Goal: Information Seeking & Learning: Learn about a topic

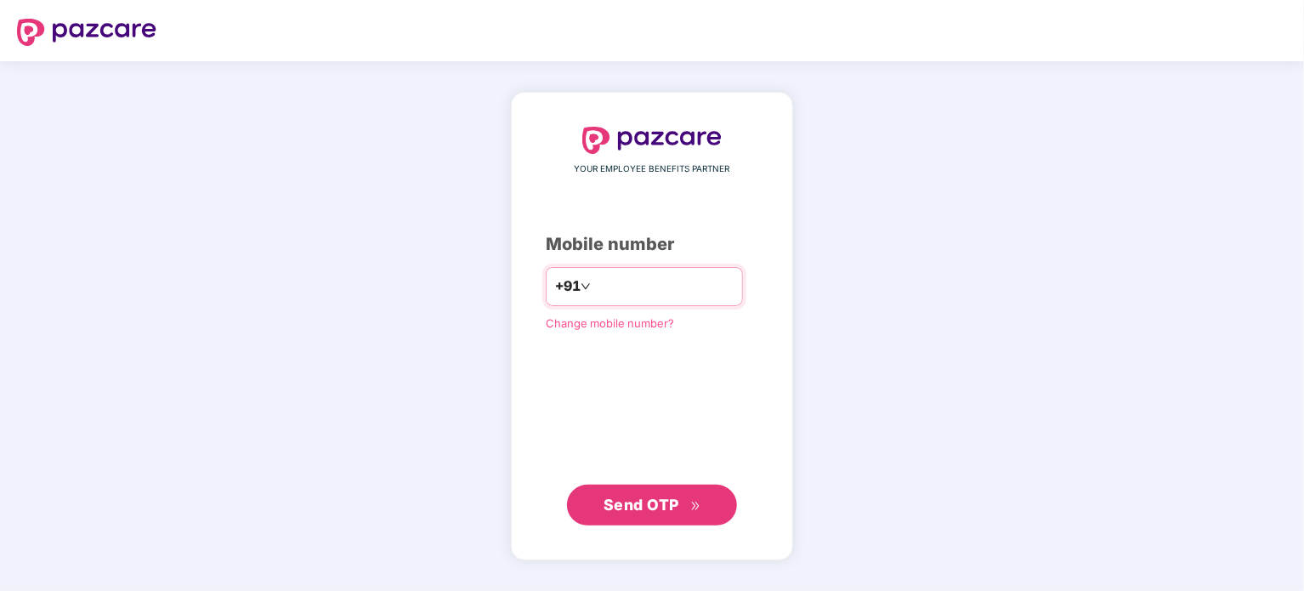
click at [605, 279] on input "number" at bounding box center [663, 286] width 139 height 27
type input "**********"
click at [629, 516] on span "Send OTP" at bounding box center [652, 504] width 98 height 24
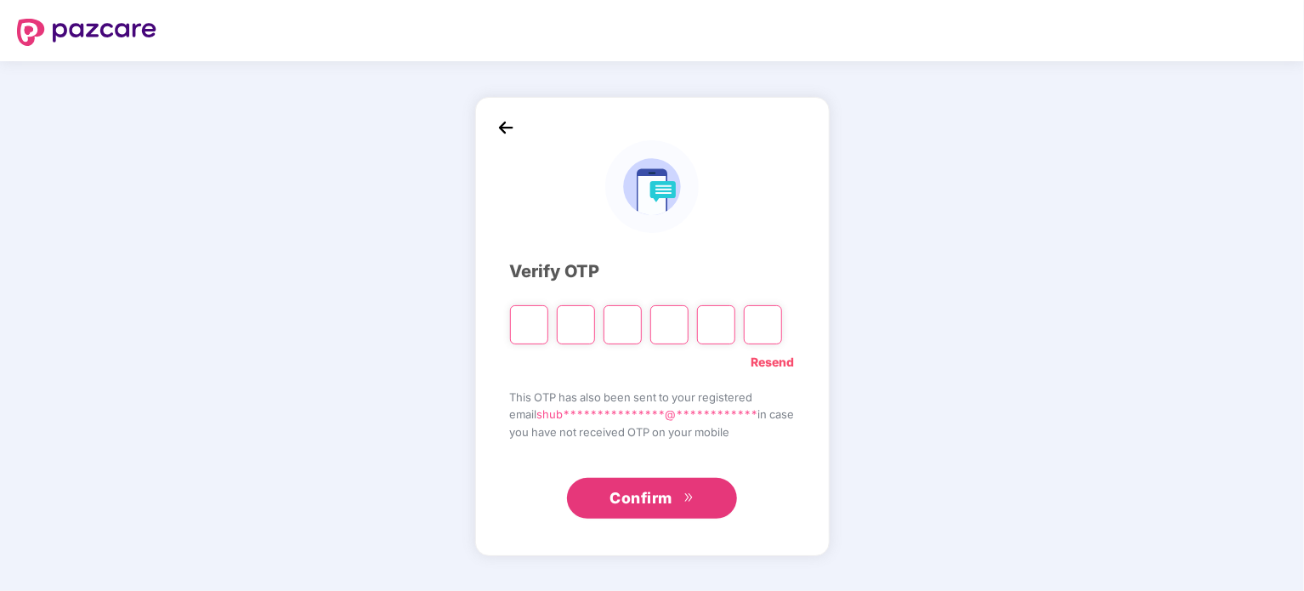
type input "*"
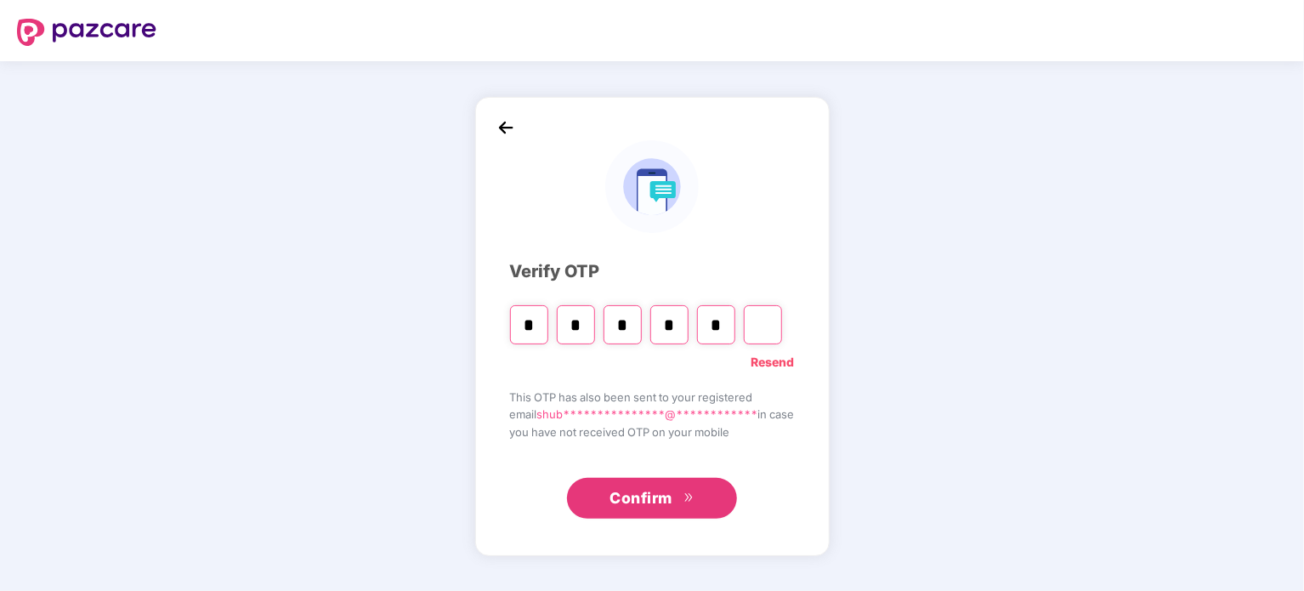
type input "*"
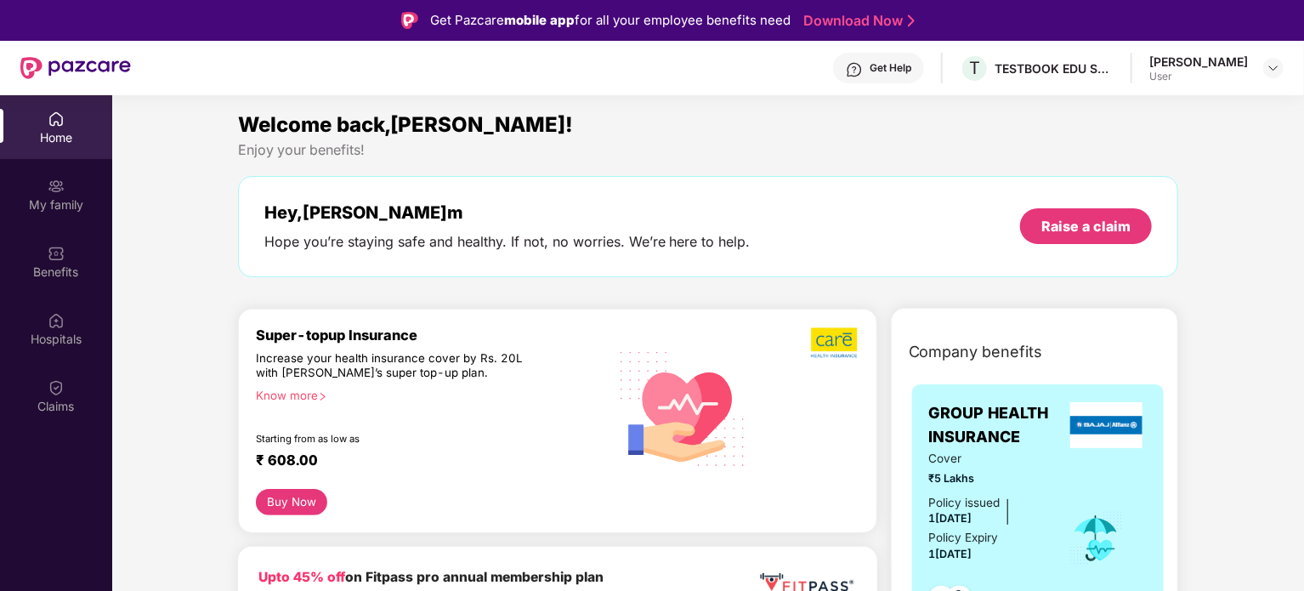
click at [515, 218] on div "Hey, [PERSON_NAME]" at bounding box center [507, 212] width 486 height 20
click at [36, 201] on div "My family" at bounding box center [56, 204] width 112 height 17
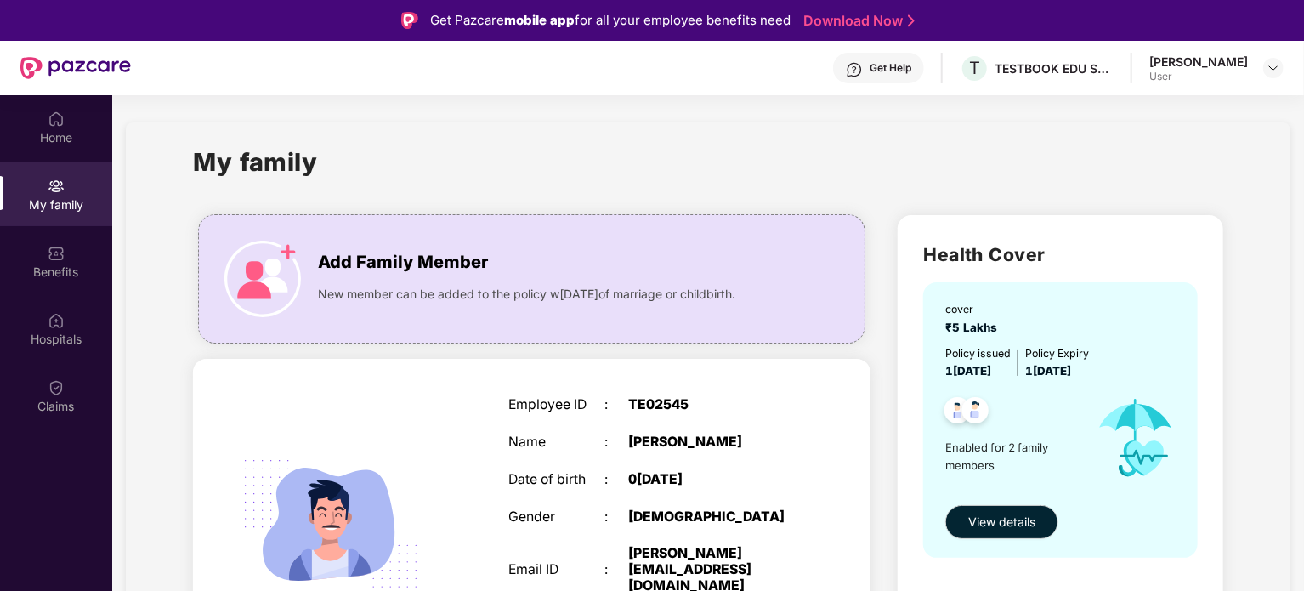
scroll to position [42, 0]
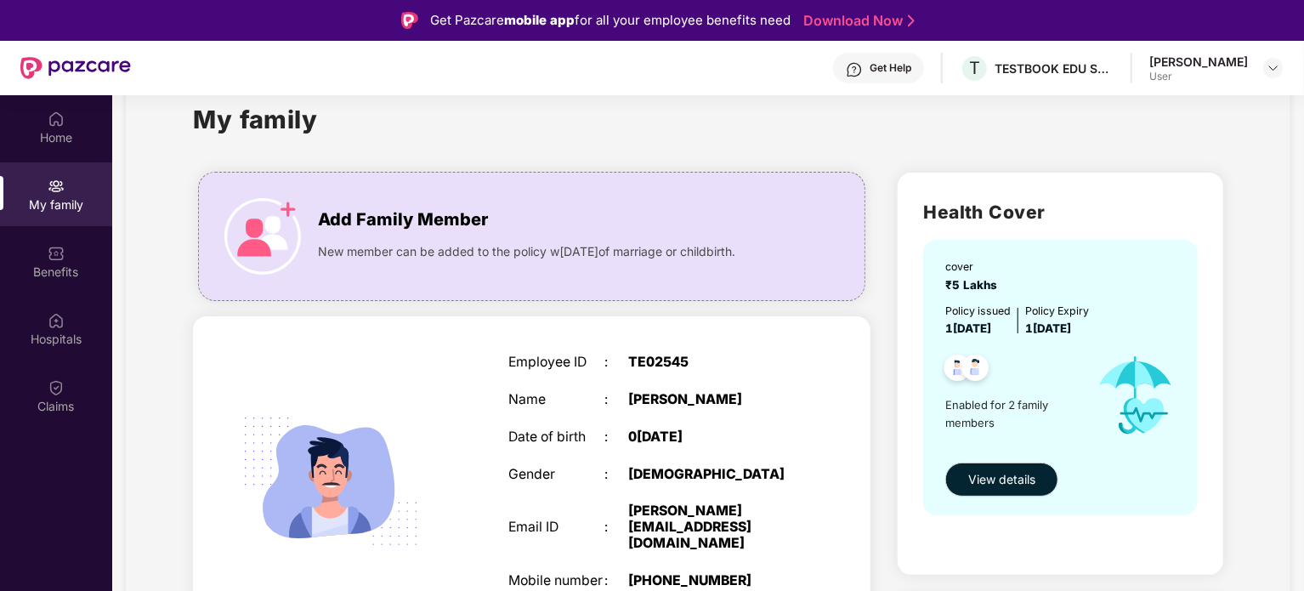
click at [195, 476] on div "SELF Employee ID : TE02545 Name :[PERSON_NAME] Date of birth : 0[DEMOGRAPHIC_DA…" at bounding box center [531, 498] width 677 height 365
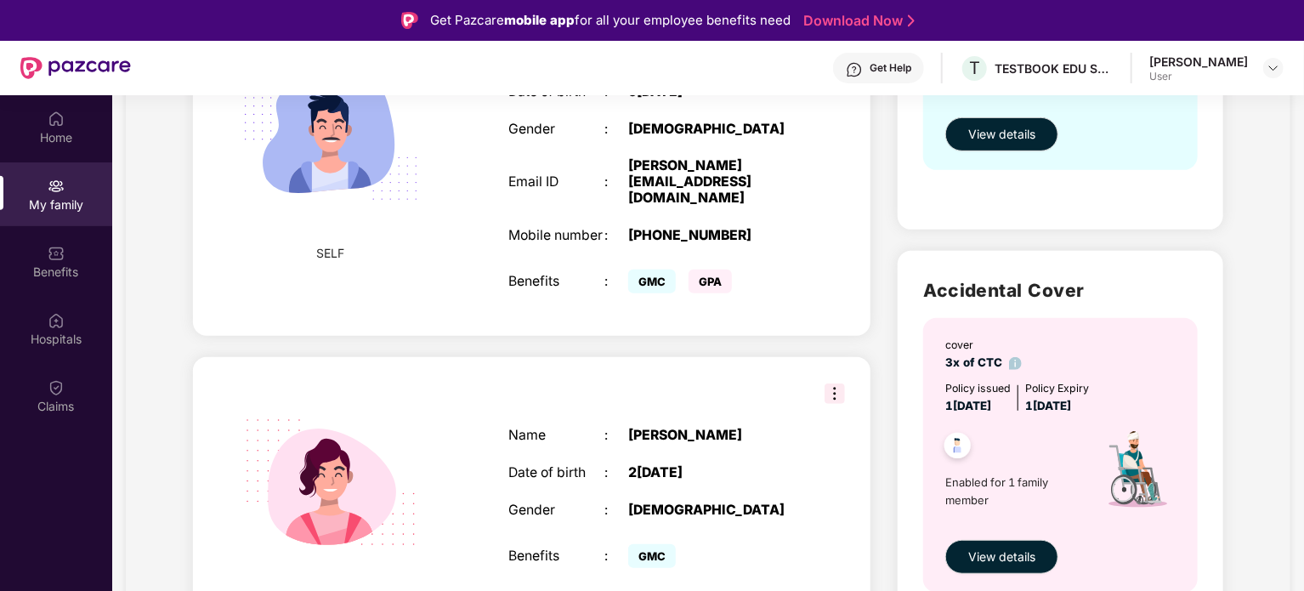
scroll to position [388, 0]
drag, startPoint x: 976, startPoint y: 360, endPoint x: 1002, endPoint y: 363, distance: 26.6
click at [1002, 363] on span "3x of CTC" at bounding box center [983, 362] width 76 height 14
copy span "CTC"
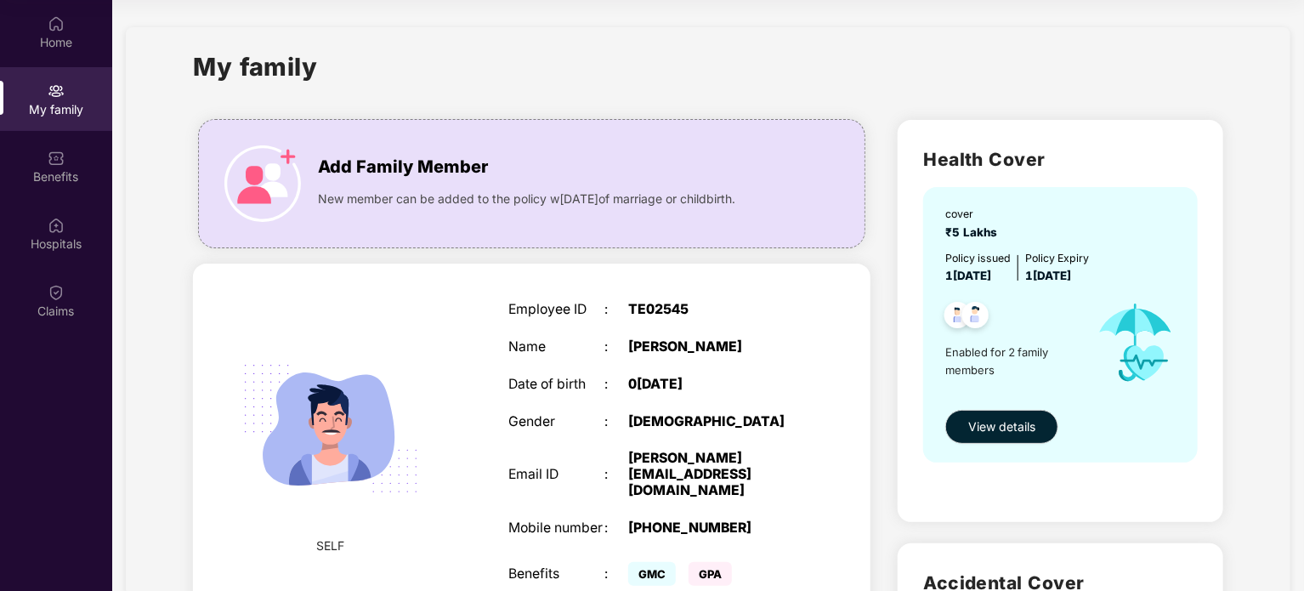
scroll to position [0, 0]
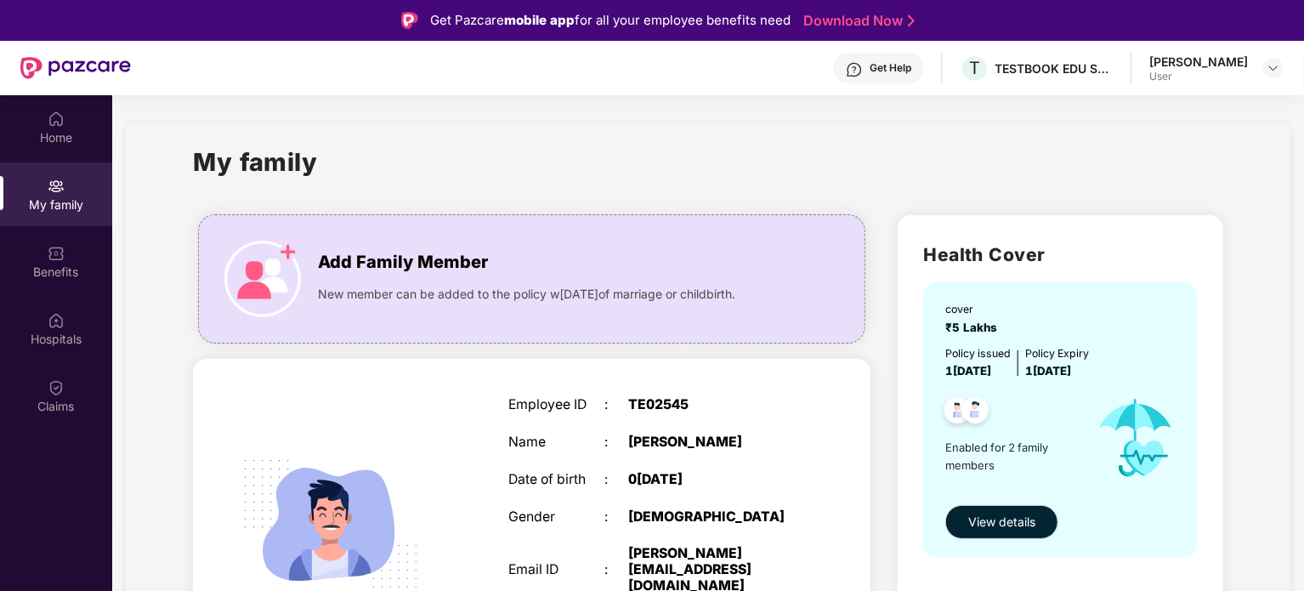
drag, startPoint x: 920, startPoint y: 1, endPoint x: 619, endPoint y: 195, distance: 358.3
click at [619, 195] on div "My family" at bounding box center [708, 172] width 1030 height 59
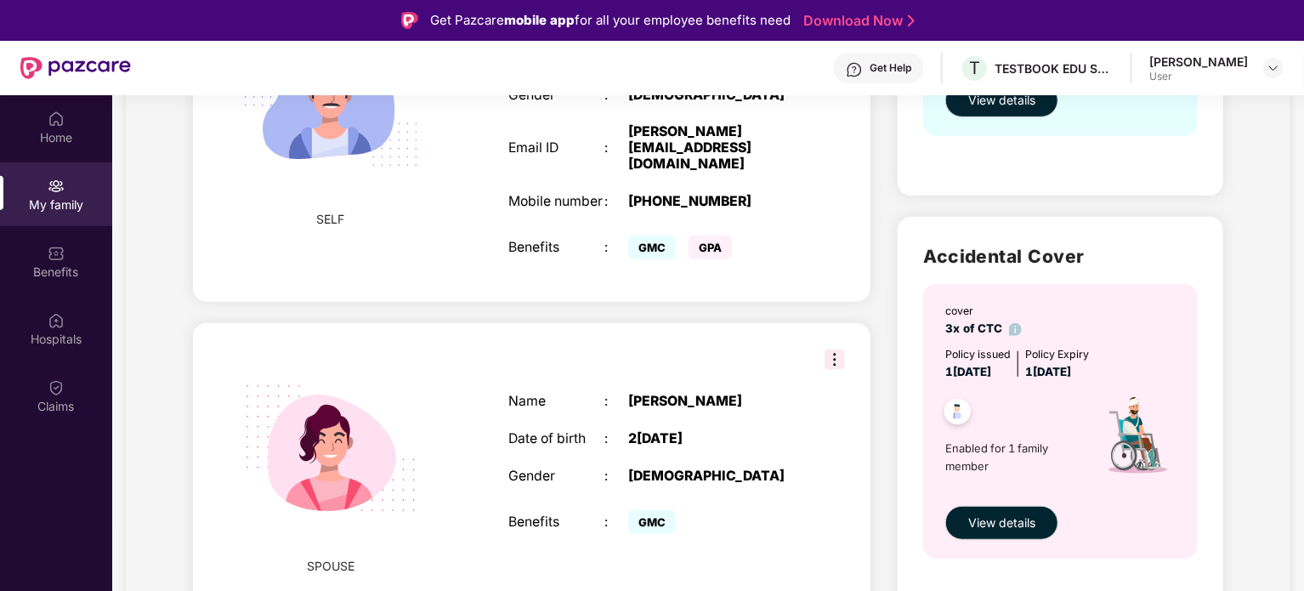
scroll to position [194, 0]
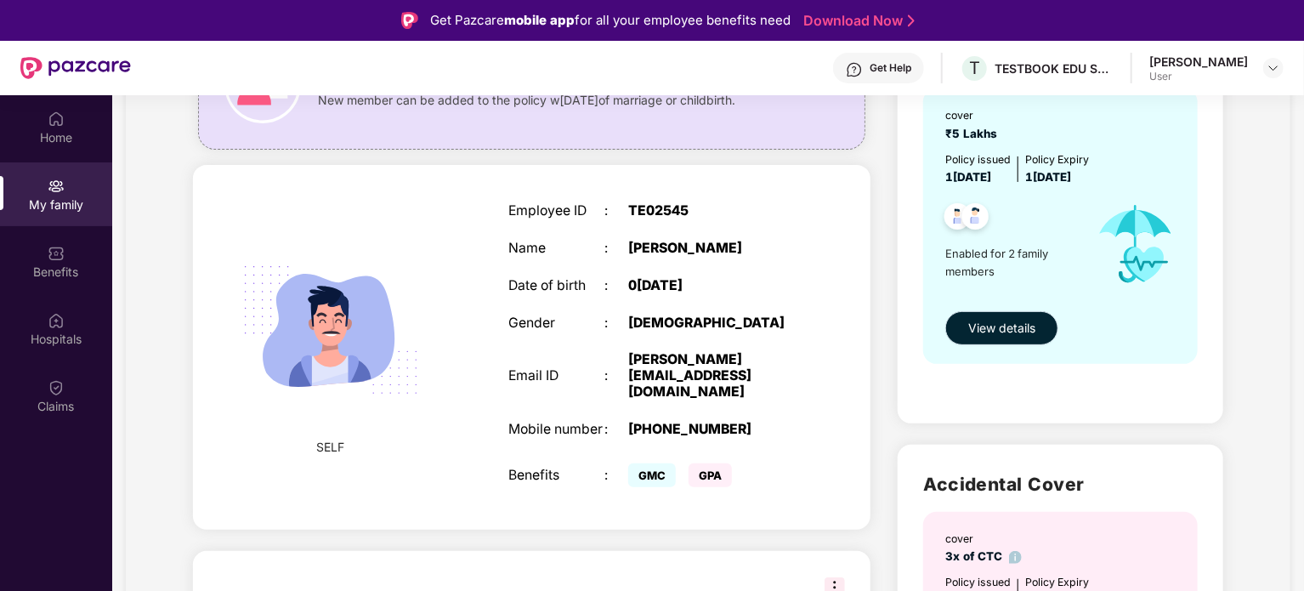
click at [982, 320] on span "View details" at bounding box center [1001, 328] width 67 height 19
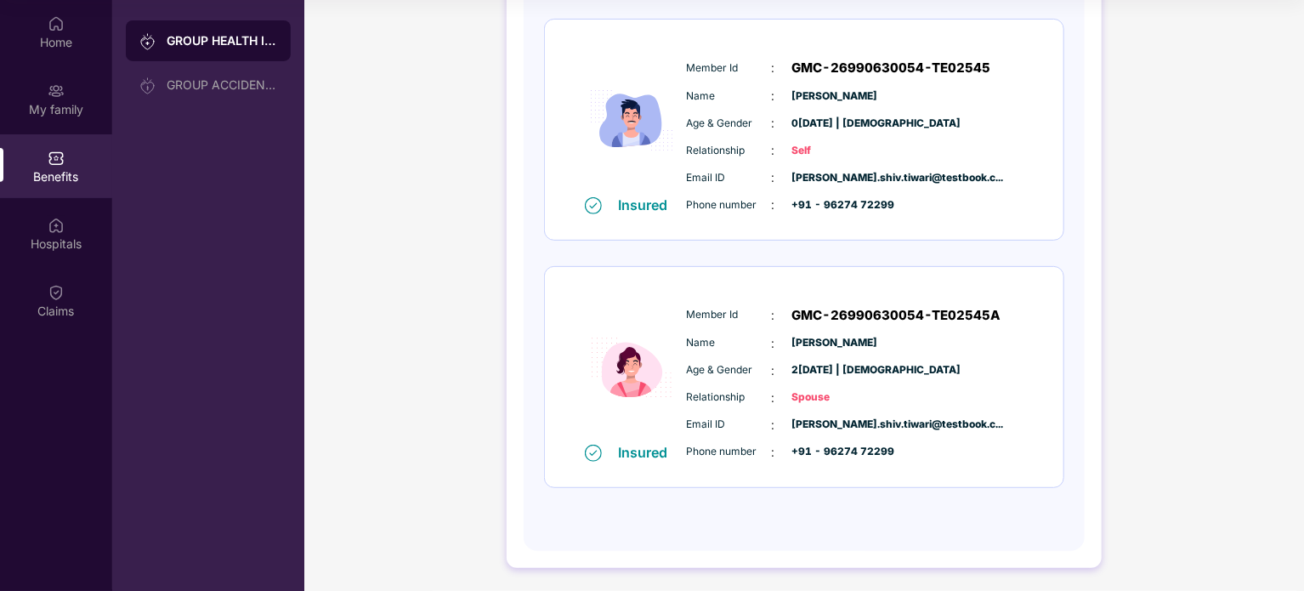
scroll to position [0, 0]
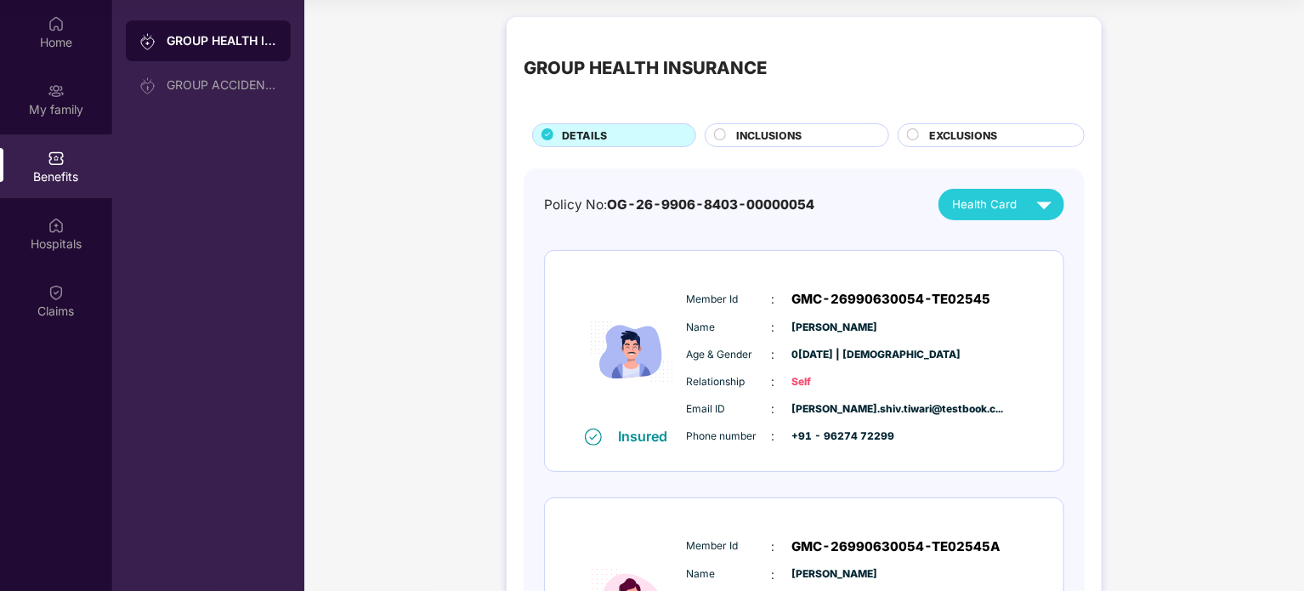
click at [744, 133] on span "INCLUSIONS" at bounding box center [768, 135] width 65 height 16
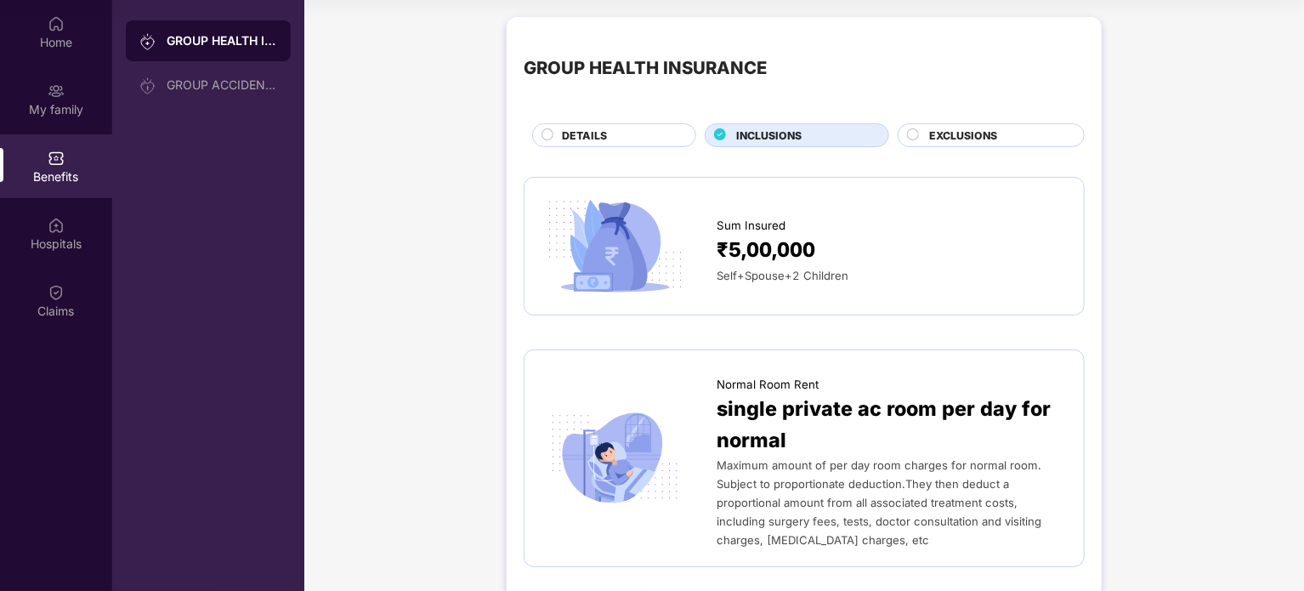
click at [575, 144] on div "DETAILS" at bounding box center [619, 136] width 133 height 19
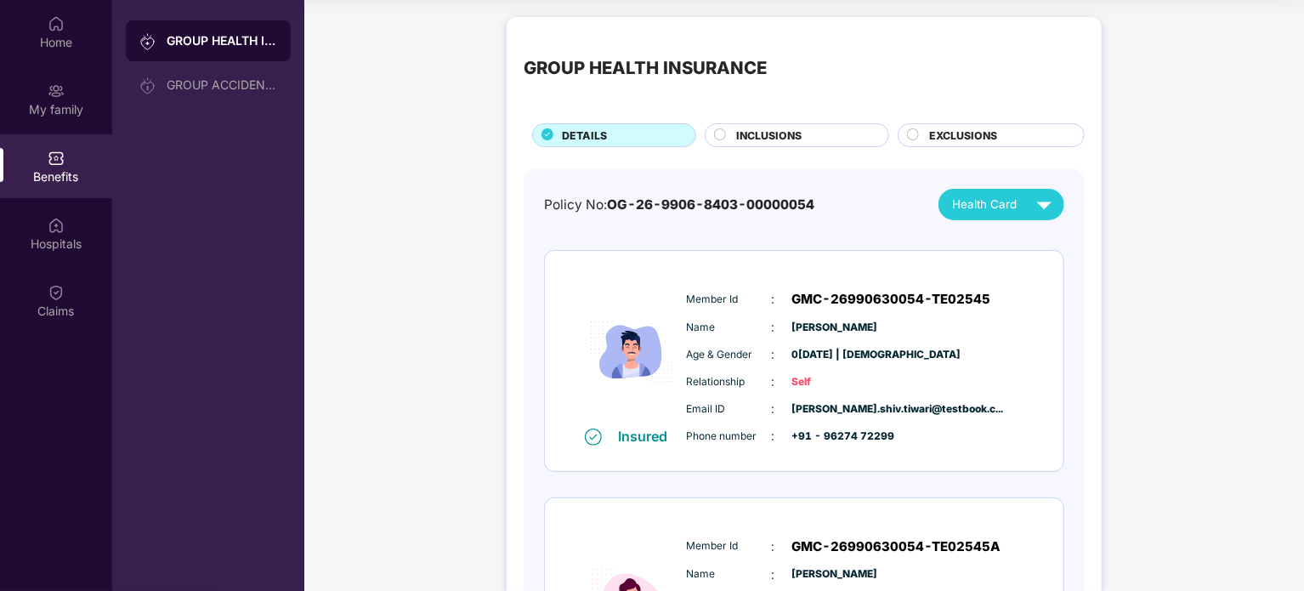
click at [759, 122] on div "GROUP HEALTH INSURANCE DETAILS INCLUSIONS EXCLUSIONS" at bounding box center [804, 90] width 561 height 113
click at [762, 131] on span "INCLUSIONS" at bounding box center [768, 135] width 65 height 16
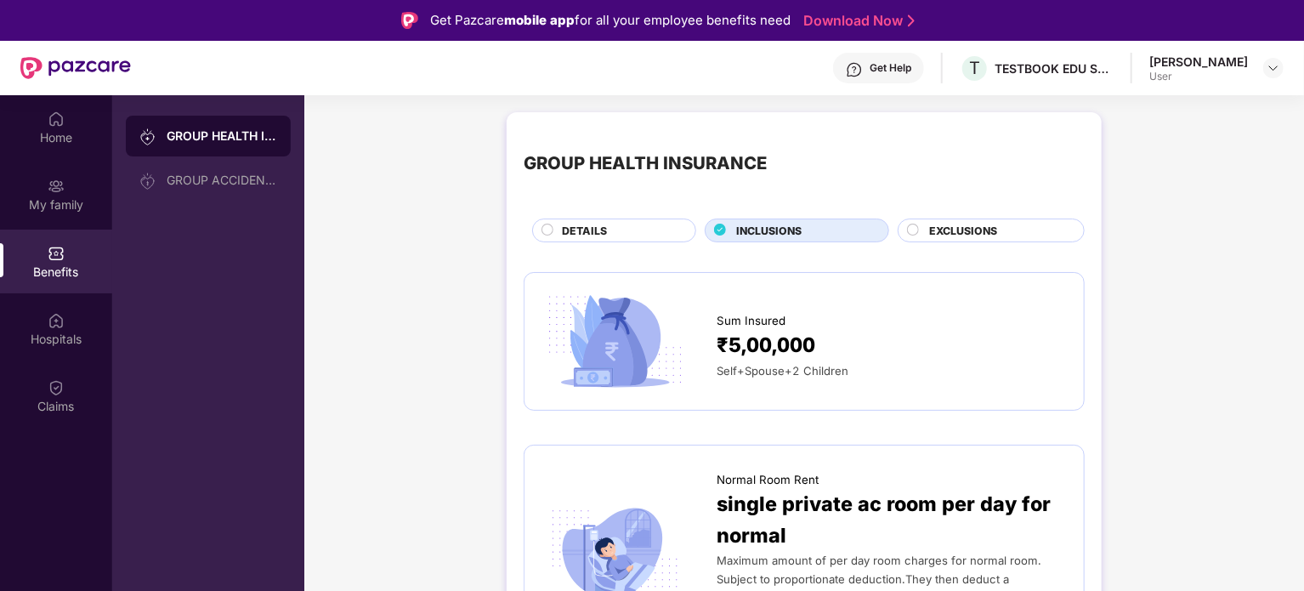
click at [955, 230] on span "EXCLUSIONS" at bounding box center [963, 231] width 68 height 16
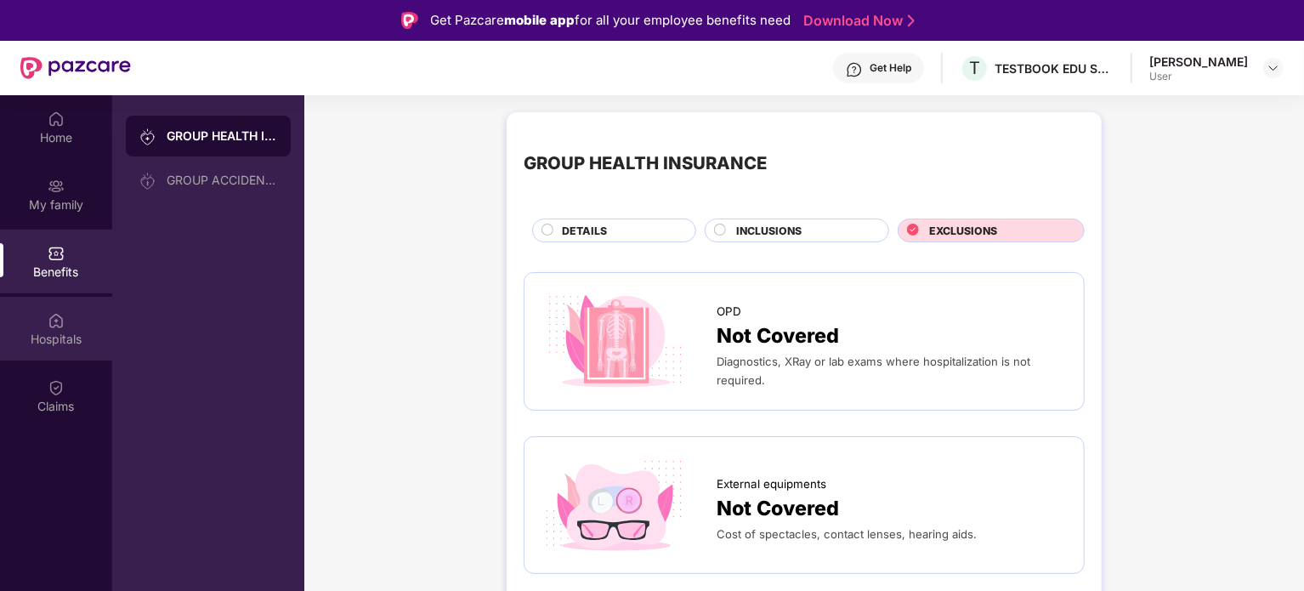
click at [49, 326] on img at bounding box center [56, 320] width 17 height 17
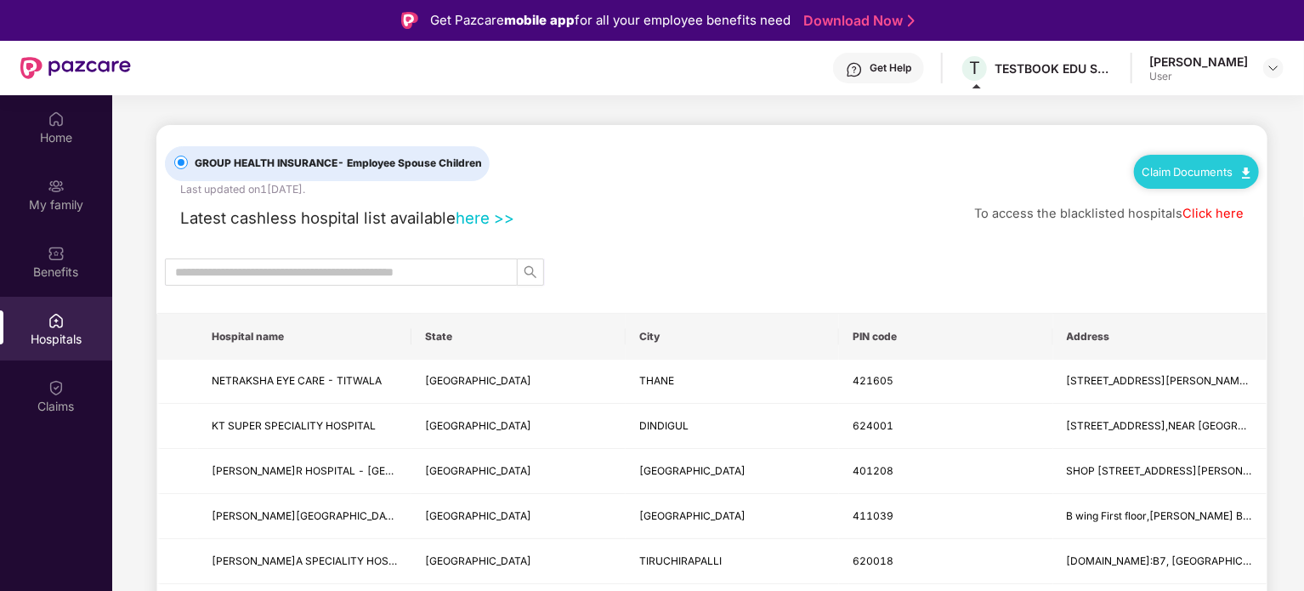
click at [1203, 217] on link "Click here" at bounding box center [1212, 213] width 61 height 15
click at [493, 221] on link "here >>" at bounding box center [485, 217] width 59 height 19
click at [457, 275] on input "text" at bounding box center [334, 272] width 319 height 19
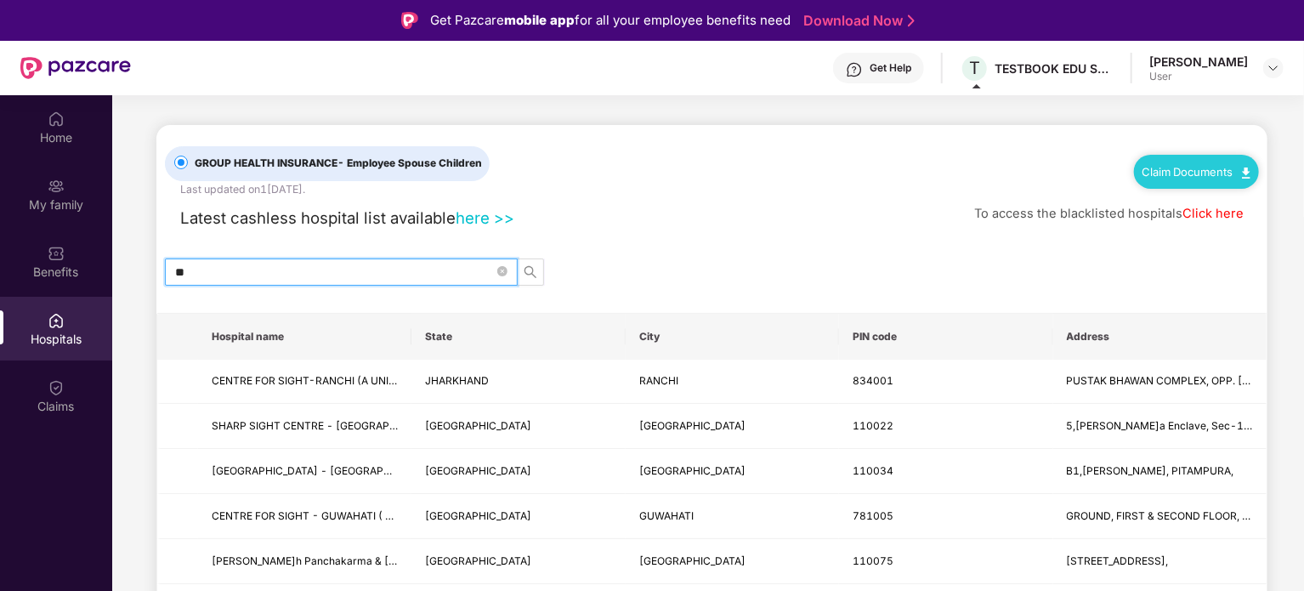
type input "*"
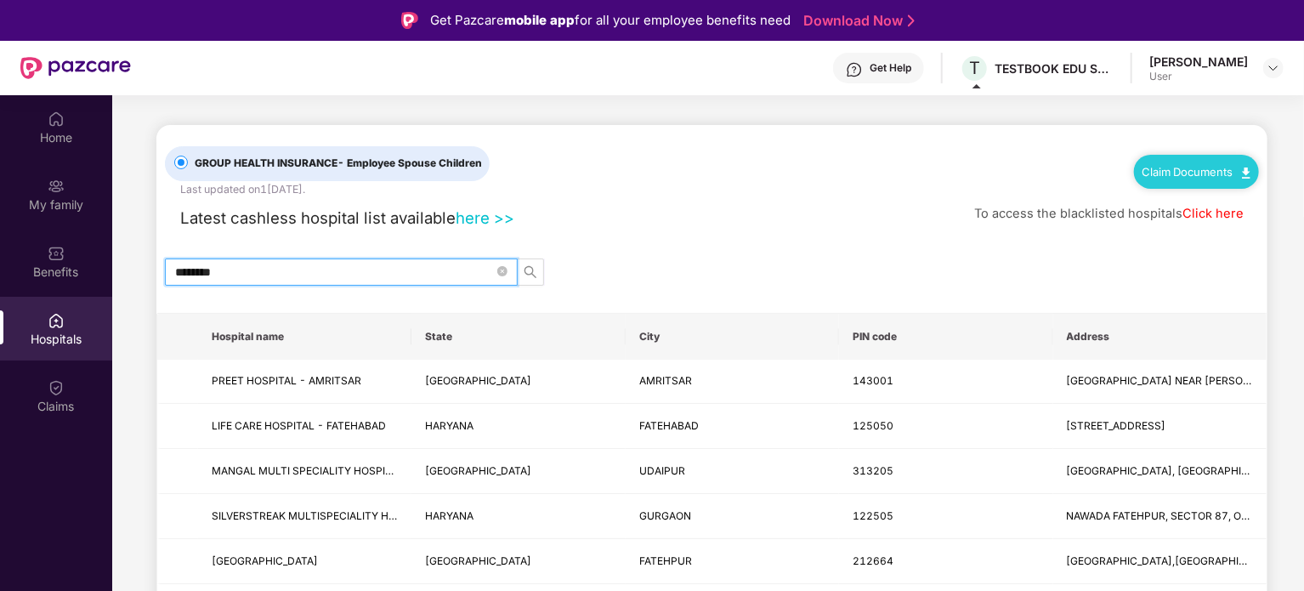
type input "********"
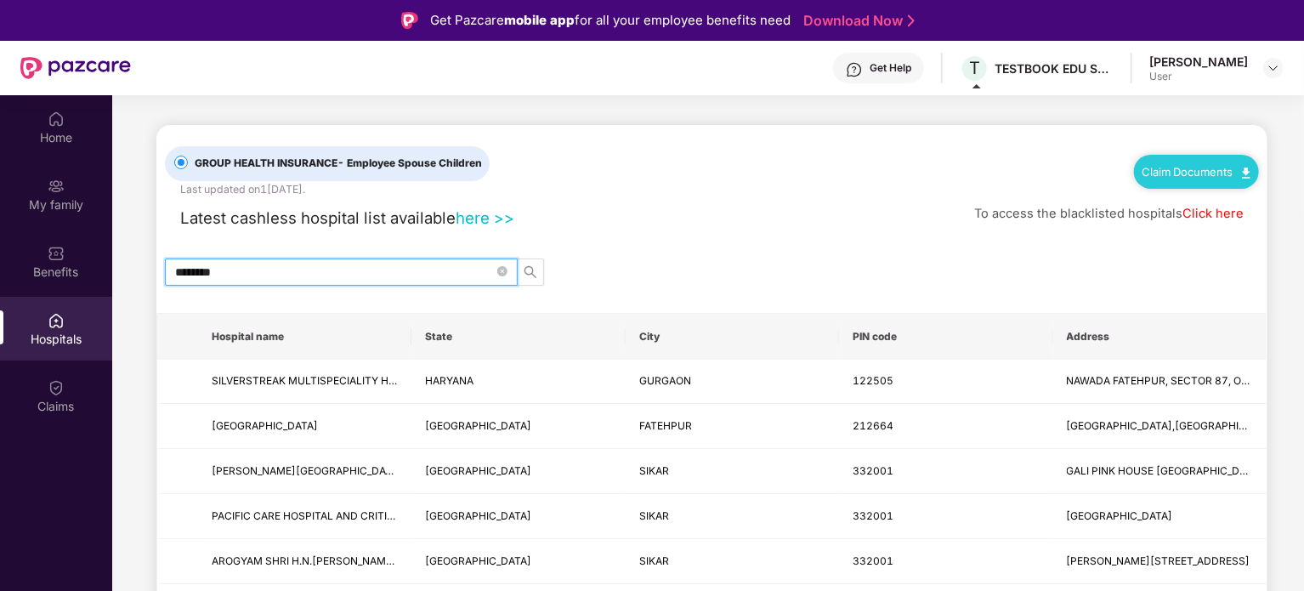
drag, startPoint x: 226, startPoint y: 266, endPoint x: 164, endPoint y: 271, distance: 62.3
click at [165, 271] on span "********" at bounding box center [341, 271] width 353 height 27
type input "******"
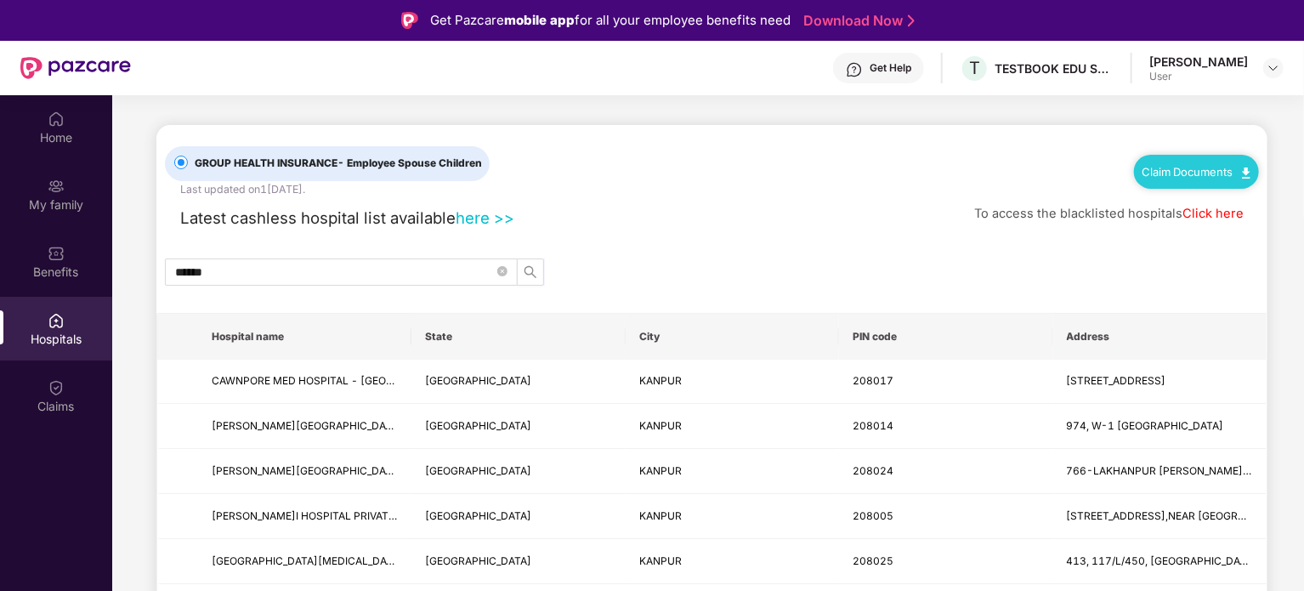
click at [413, 161] on span "- Employee Spouse Children" at bounding box center [409, 162] width 144 height 13
